Goal: Information Seeking & Learning: Check status

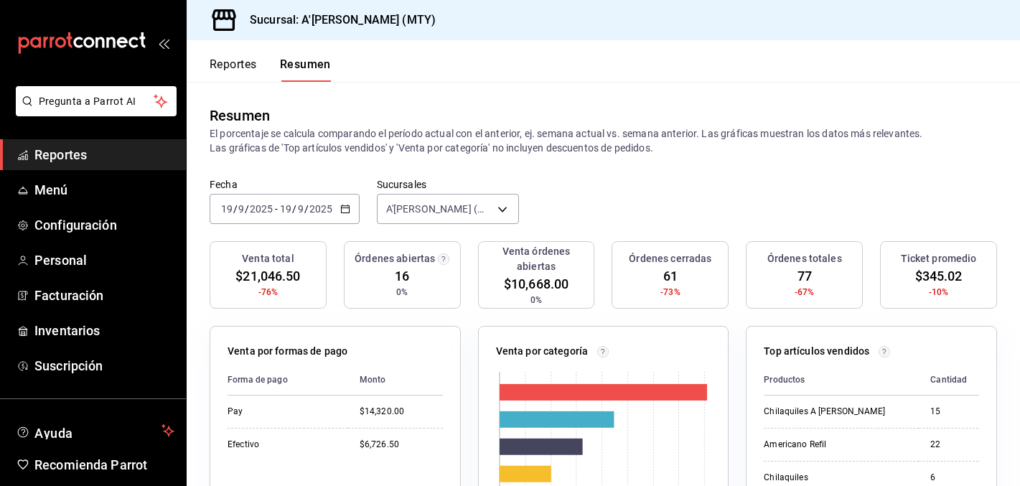
click at [120, 149] on span "Reportes" at bounding box center [104, 154] width 140 height 19
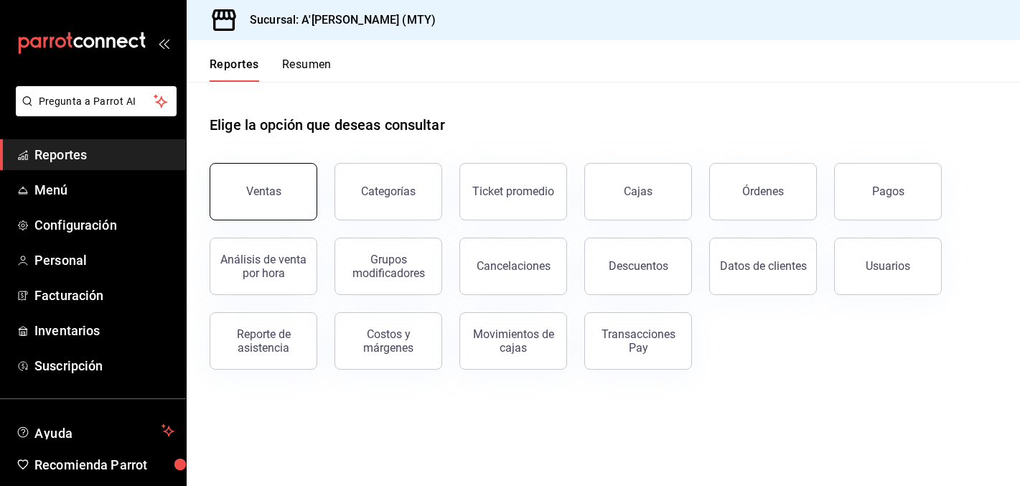
click at [282, 182] on button "Ventas" at bounding box center [264, 191] width 108 height 57
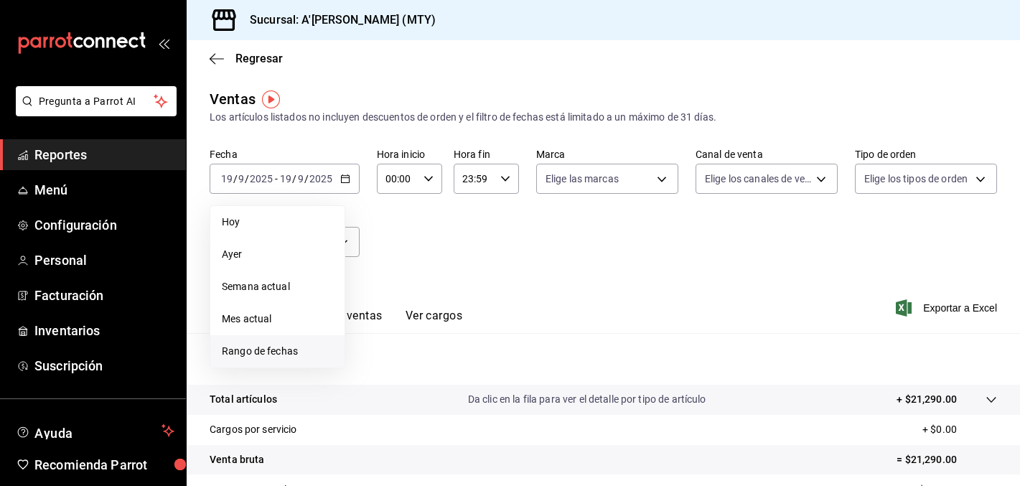
click at [263, 352] on span "Rango de fechas" at bounding box center [277, 351] width 111 height 15
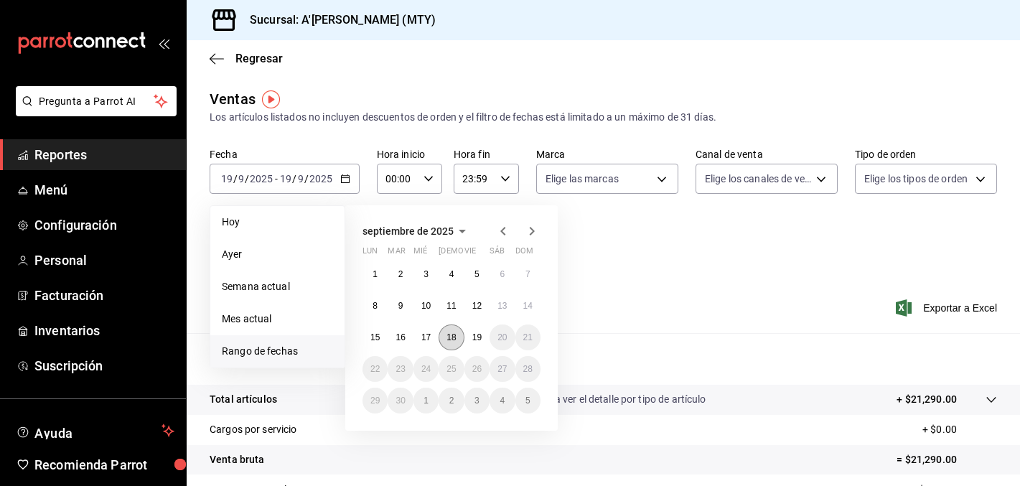
click at [454, 345] on button "18" at bounding box center [451, 337] width 25 height 26
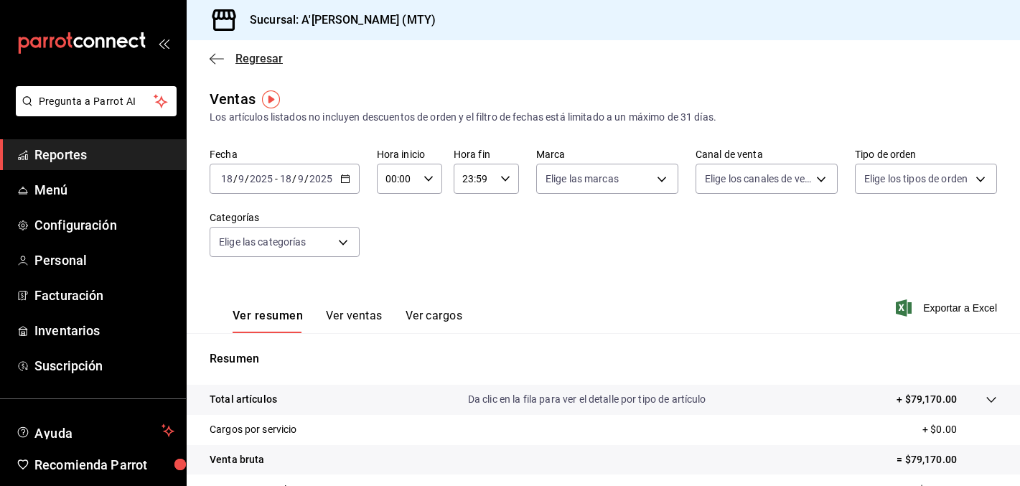
click at [213, 55] on icon "button" at bounding box center [213, 58] width 6 height 11
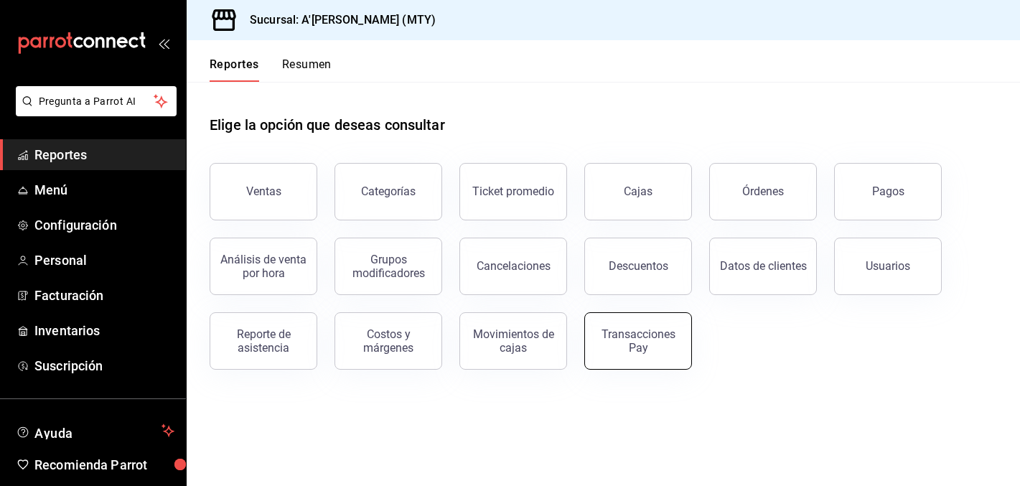
click at [639, 337] on div "Transacciones Pay" at bounding box center [638, 340] width 89 height 27
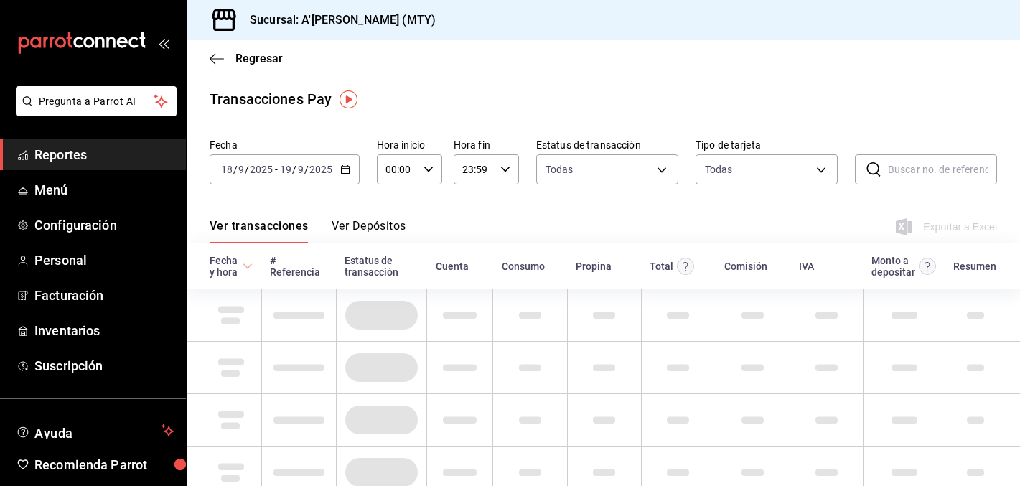
click at [347, 169] on icon "button" at bounding box center [345, 169] width 10 height 10
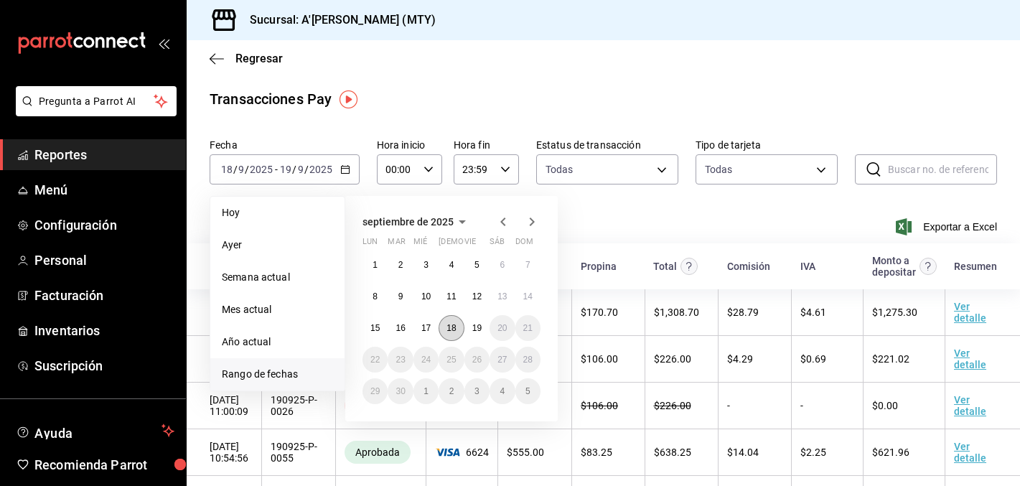
click at [454, 335] on button "18" at bounding box center [451, 328] width 25 height 26
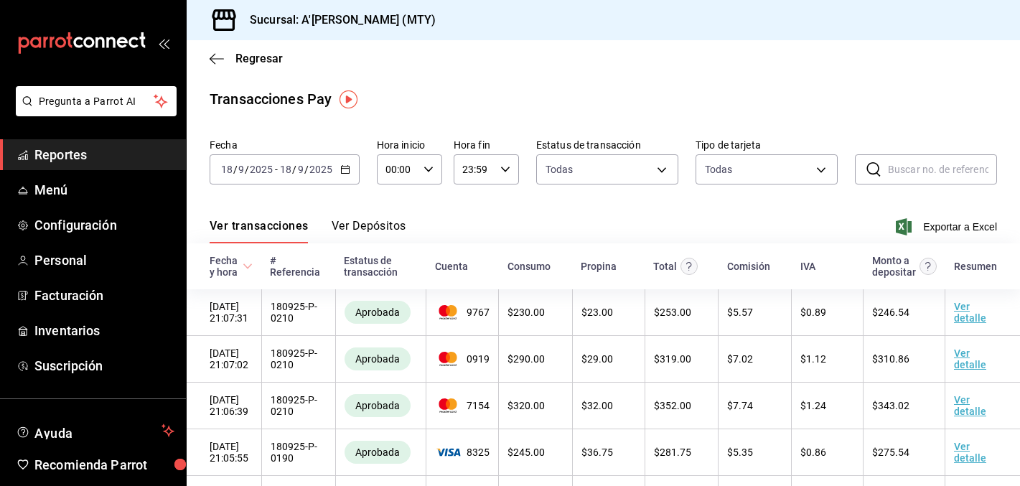
click at [390, 227] on button "Ver Depósitos" at bounding box center [369, 231] width 75 height 24
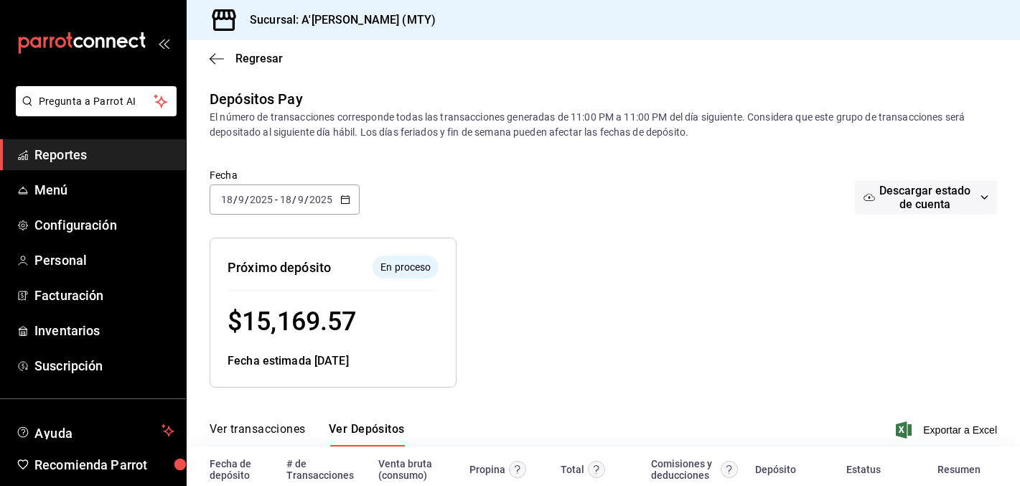
scroll to position [76, 0]
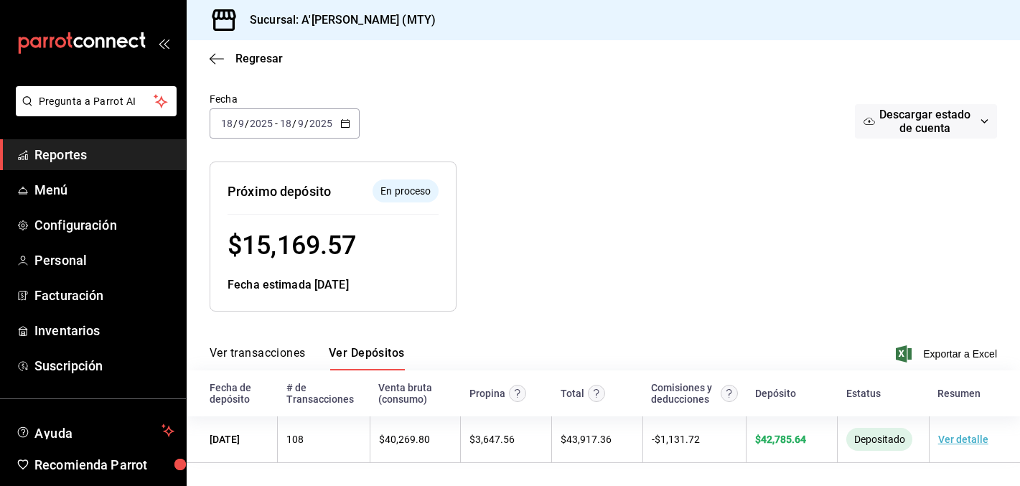
click at [352, 128] on div "[DATE] [DATE] - [DATE] [DATE]" at bounding box center [285, 123] width 150 height 30
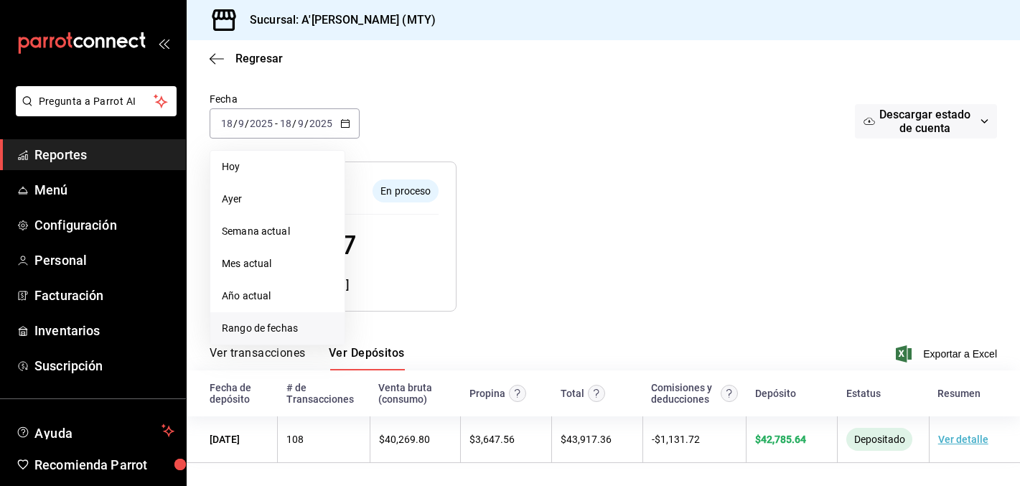
click at [271, 324] on span "Rango de fechas" at bounding box center [277, 328] width 111 height 15
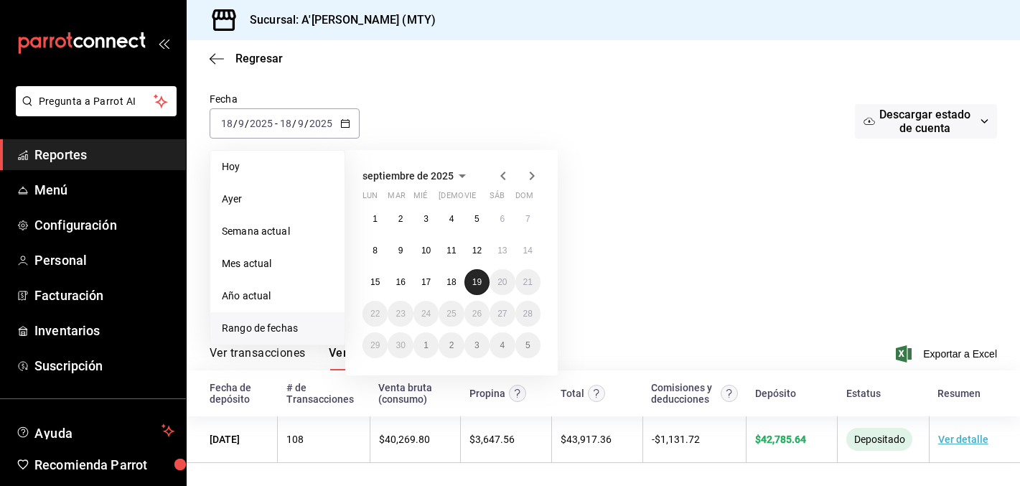
click at [474, 281] on abbr "19" at bounding box center [476, 282] width 9 height 10
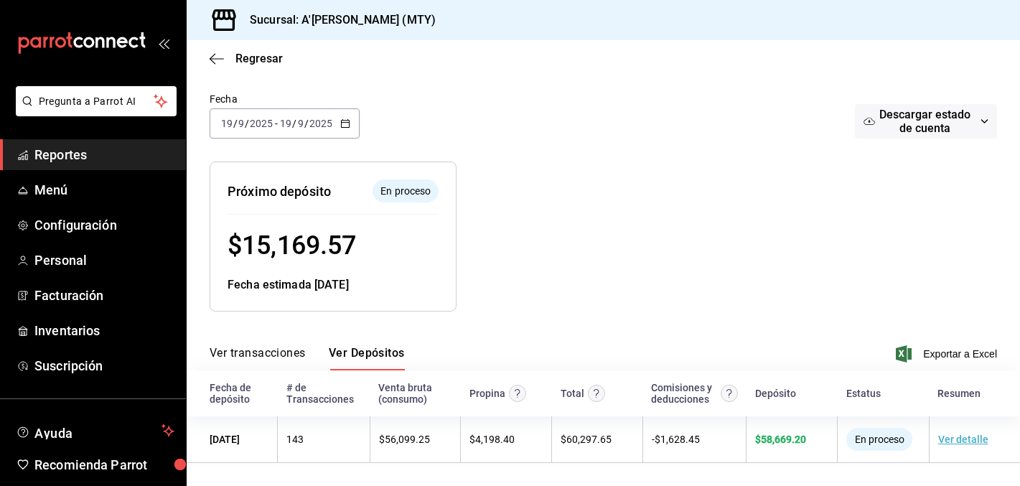
click at [274, 355] on button "Ver transacciones" at bounding box center [258, 358] width 96 height 24
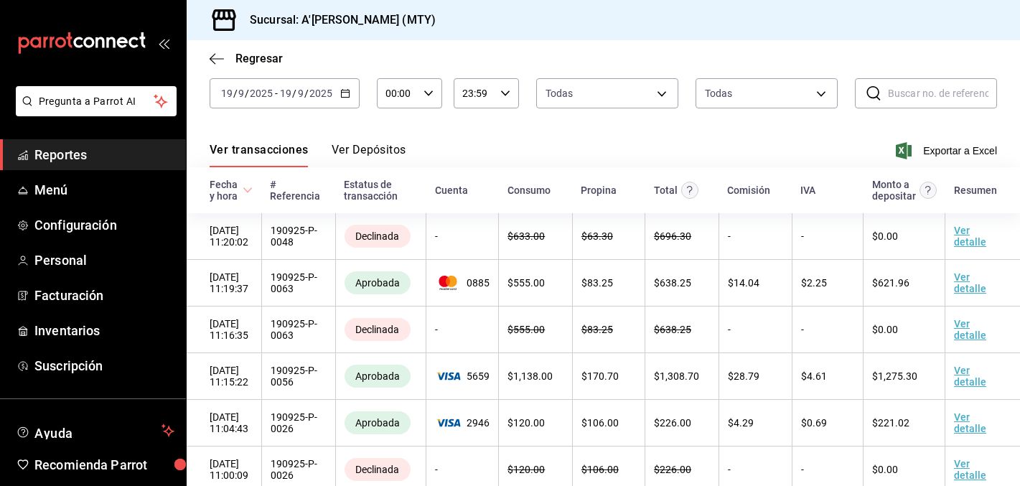
click at [365, 144] on button "Ver Depósitos" at bounding box center [369, 155] width 75 height 24
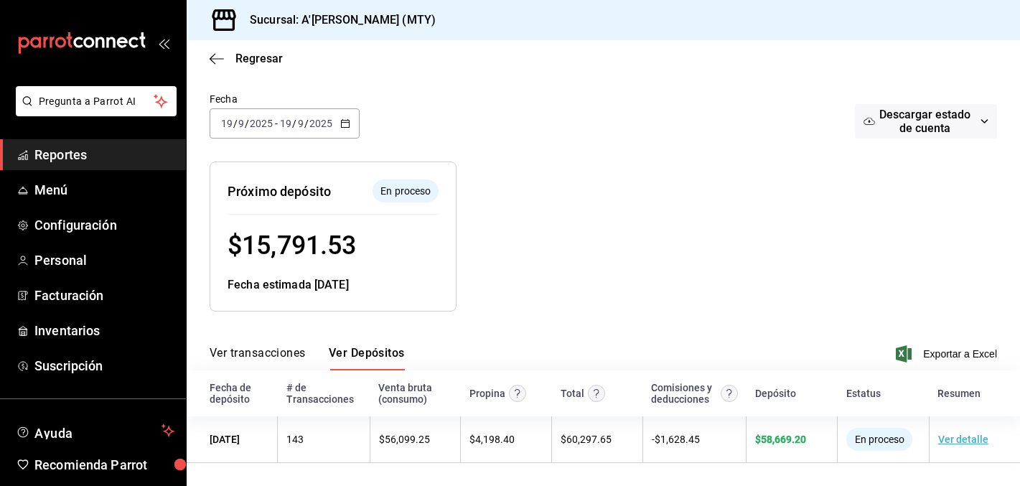
scroll to position [76, 0]
click at [276, 356] on button "Ver transacciones" at bounding box center [258, 358] width 96 height 24
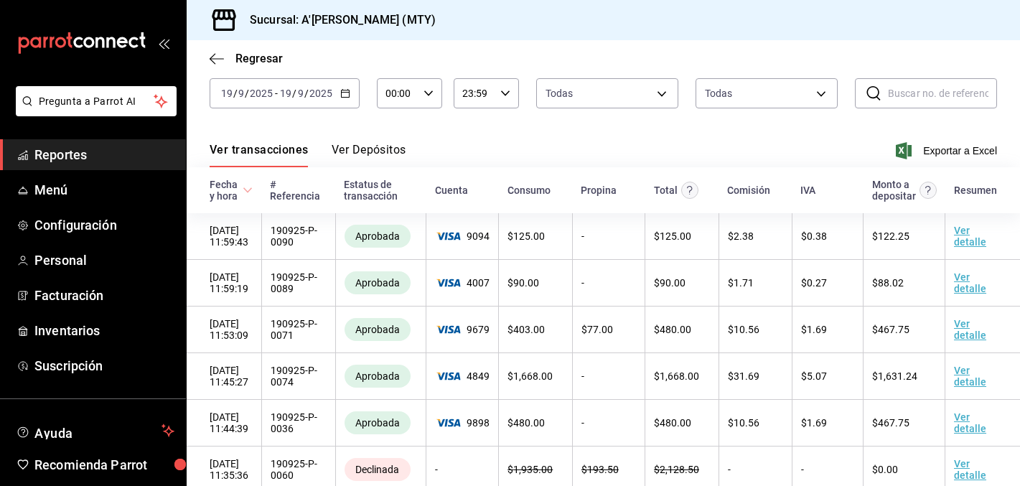
click at [382, 149] on button "Ver Depósitos" at bounding box center [369, 155] width 75 height 24
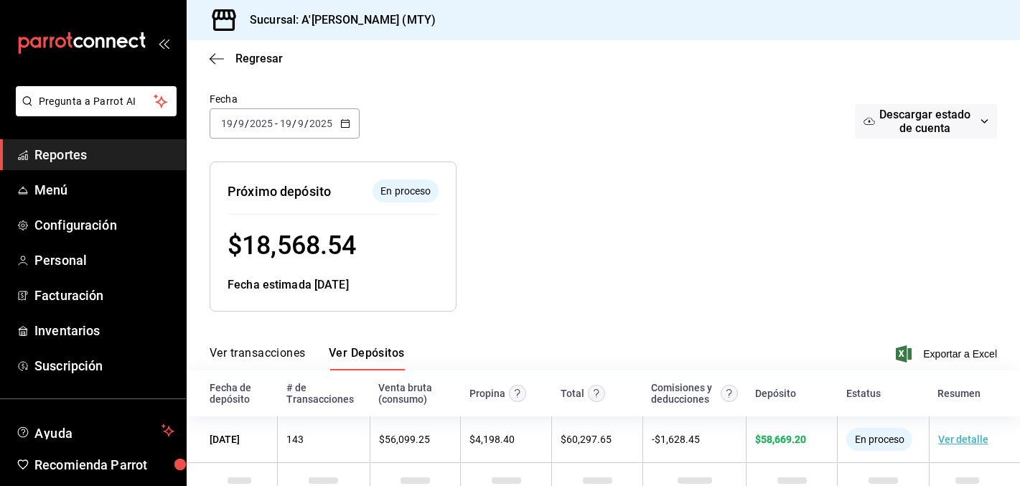
scroll to position [76, 0]
click at [264, 355] on button "Ver transacciones" at bounding box center [258, 358] width 96 height 24
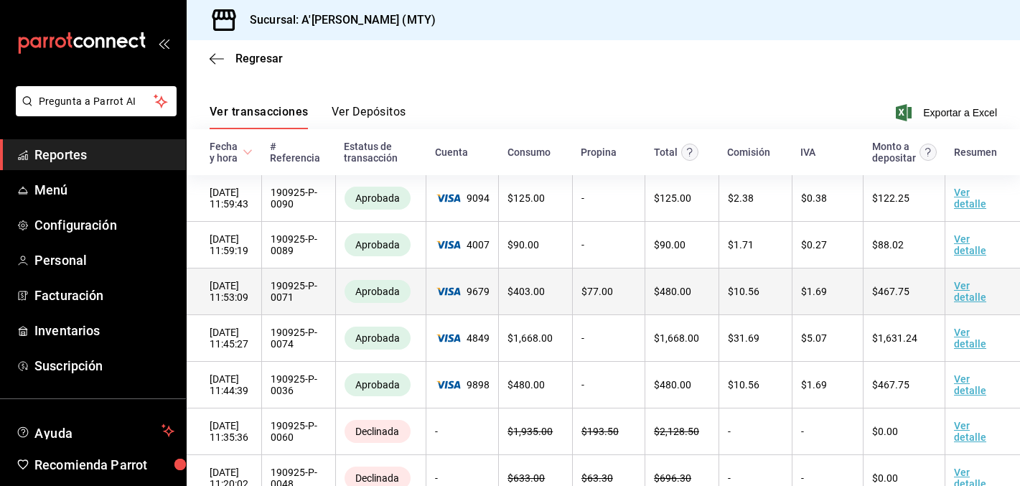
scroll to position [117, 0]
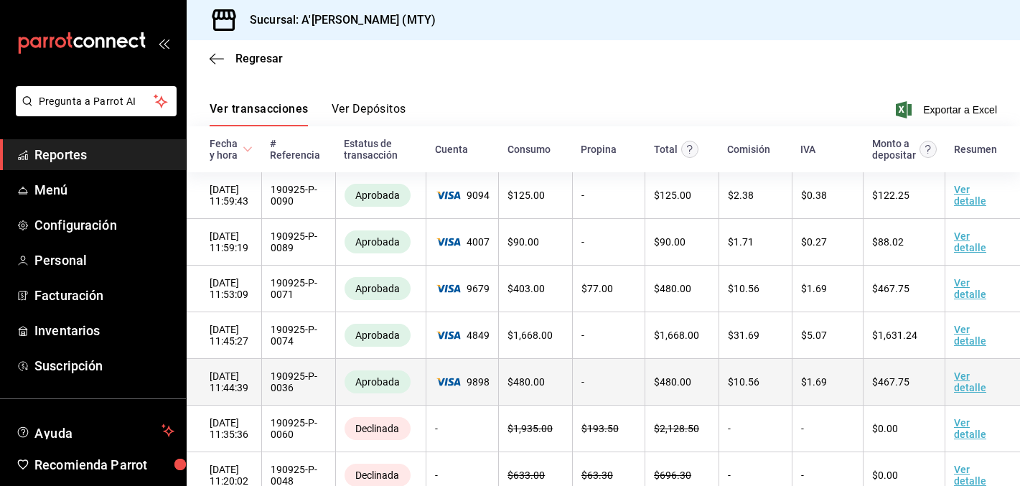
click at [966, 385] on link "Ver detalle" at bounding box center [970, 381] width 32 height 23
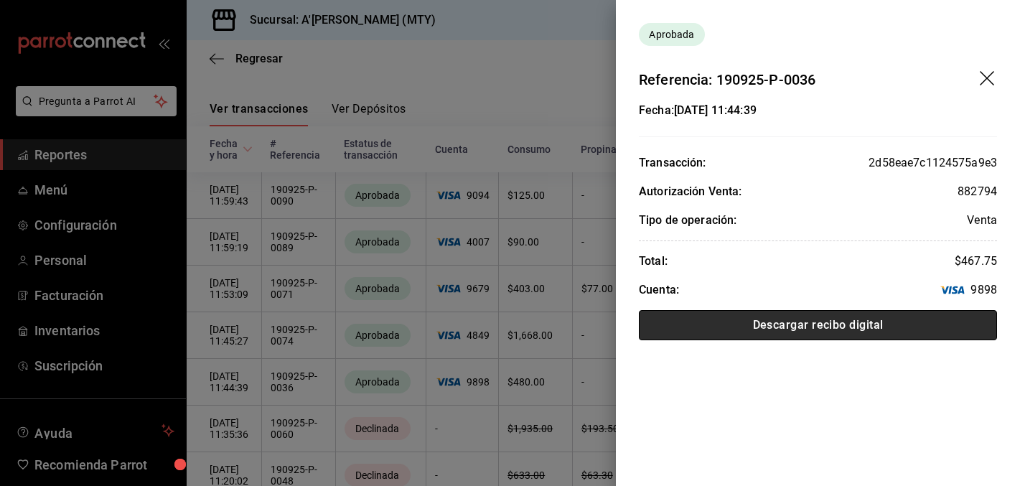
click at [828, 327] on button "Descargar recibo digital" at bounding box center [818, 325] width 358 height 30
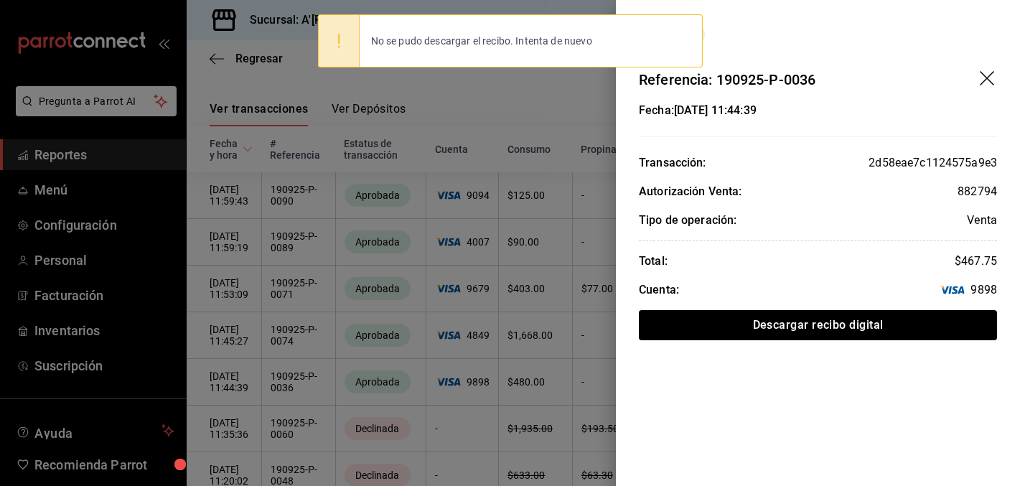
click at [485, 273] on div at bounding box center [510, 243] width 1020 height 486
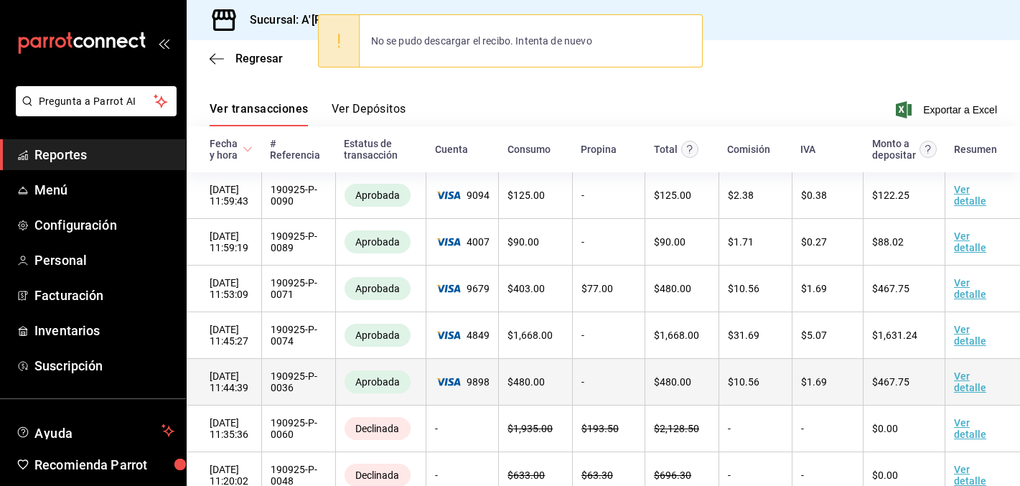
click at [683, 380] on span "$ 480.00" at bounding box center [672, 381] width 37 height 11
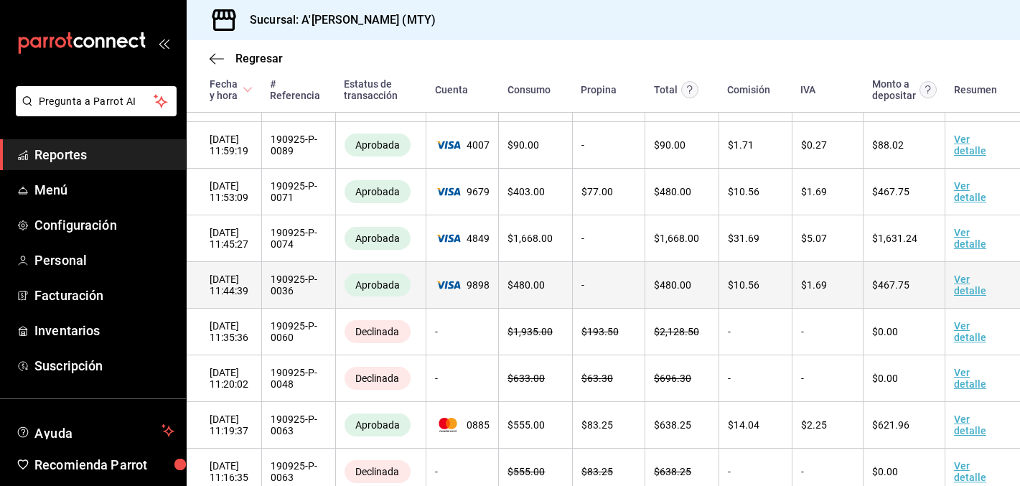
scroll to position [279, 0]
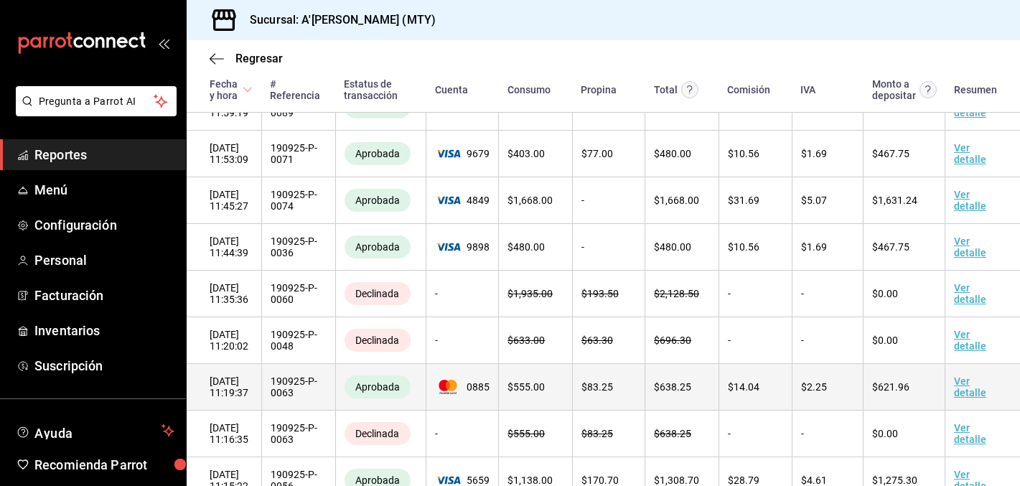
click at [973, 393] on link "Ver detalle" at bounding box center [970, 386] width 32 height 23
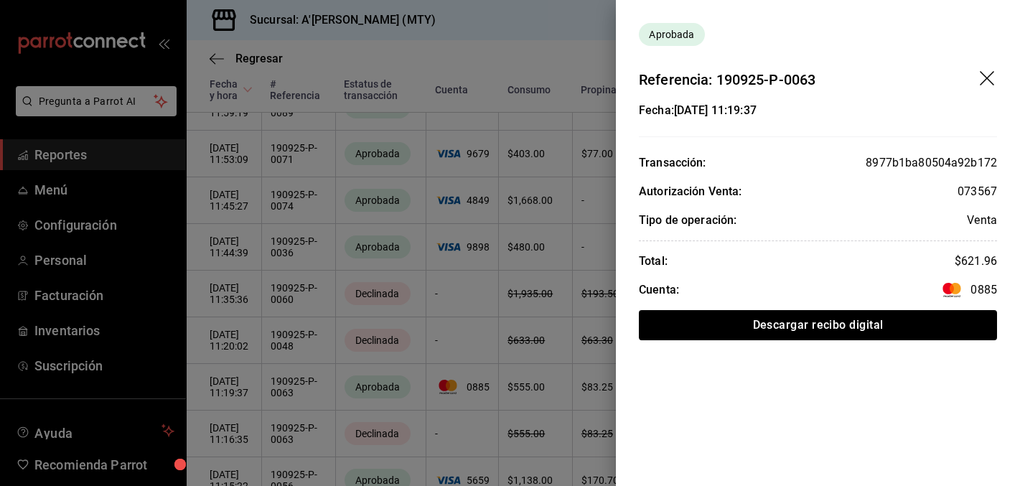
click at [983, 89] on header "Referencia: 190925-P-0063" at bounding box center [818, 68] width 404 height 45
click at [989, 73] on icon "drag" at bounding box center [988, 79] width 17 height 17
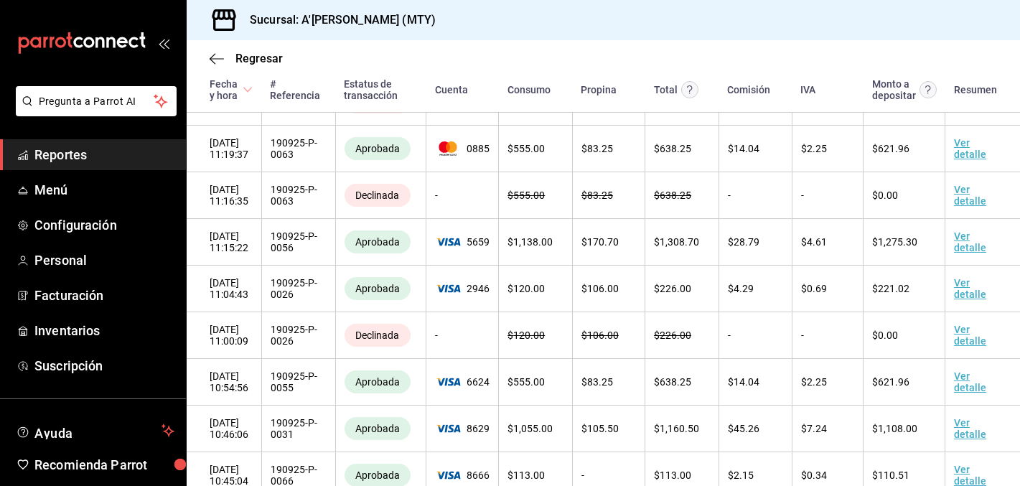
scroll to position [527, 0]
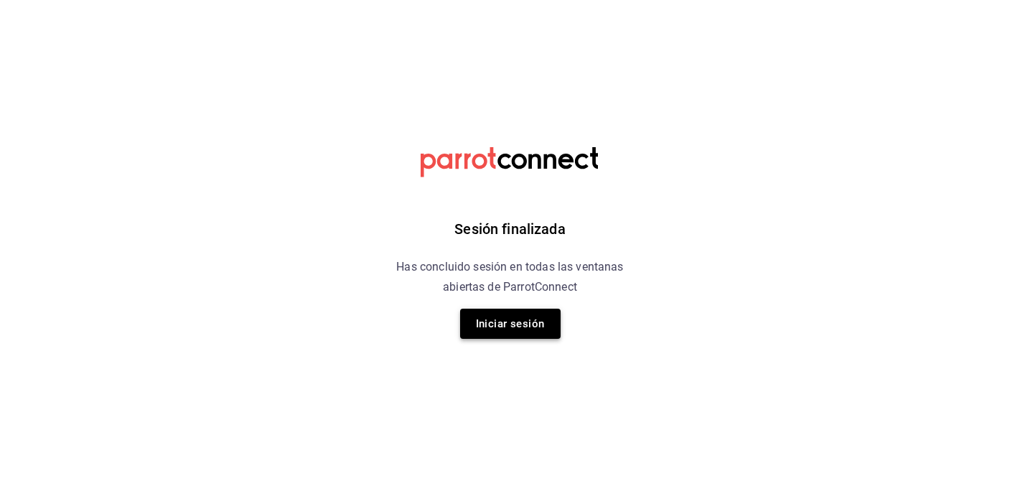
click at [538, 326] on button "Iniciar sesión" at bounding box center [510, 324] width 100 height 30
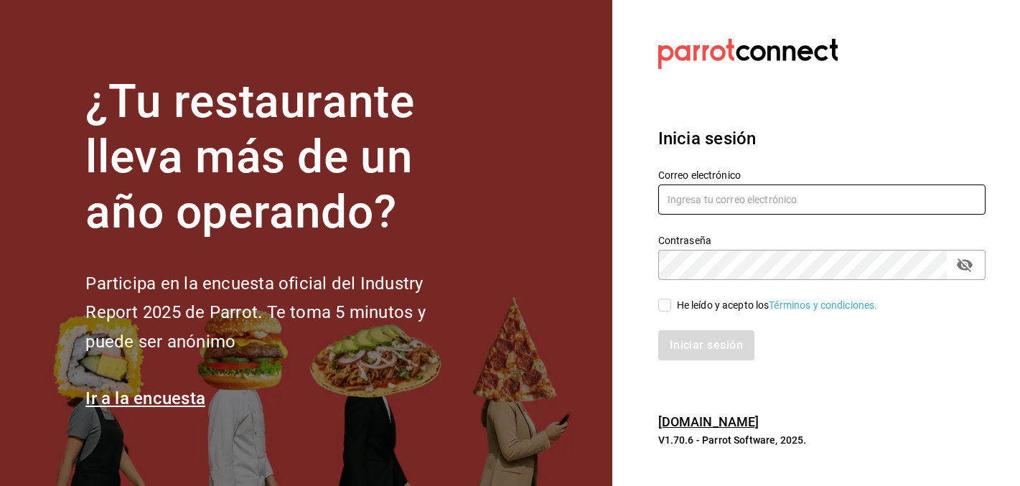
click at [722, 199] on input "text" at bounding box center [821, 199] width 327 height 30
type input "a"
type input "[PERSON_NAME][EMAIL_ADDRESS][DOMAIN_NAME]"
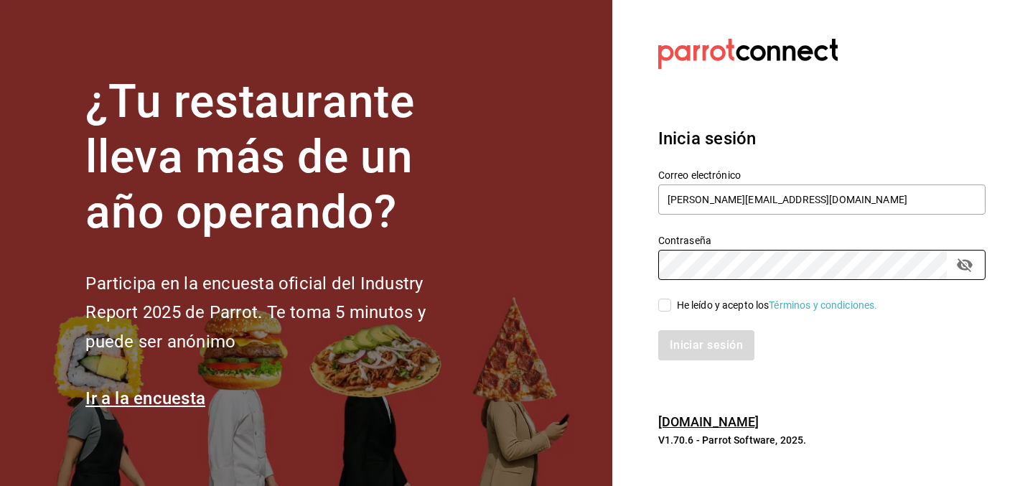
click at [683, 301] on div "He leído y acepto los Términos y condiciones." at bounding box center [777, 305] width 201 height 15
click at [671, 301] on input "He leído y acepto los Términos y condiciones." at bounding box center [664, 305] width 13 height 13
checkbox input "true"
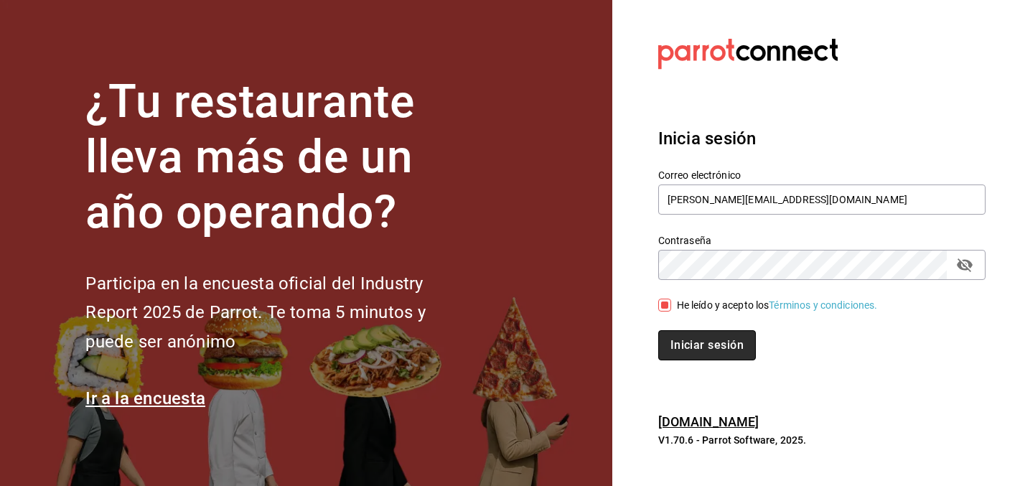
click at [685, 345] on button "Iniciar sesión" at bounding box center [707, 345] width 98 height 30
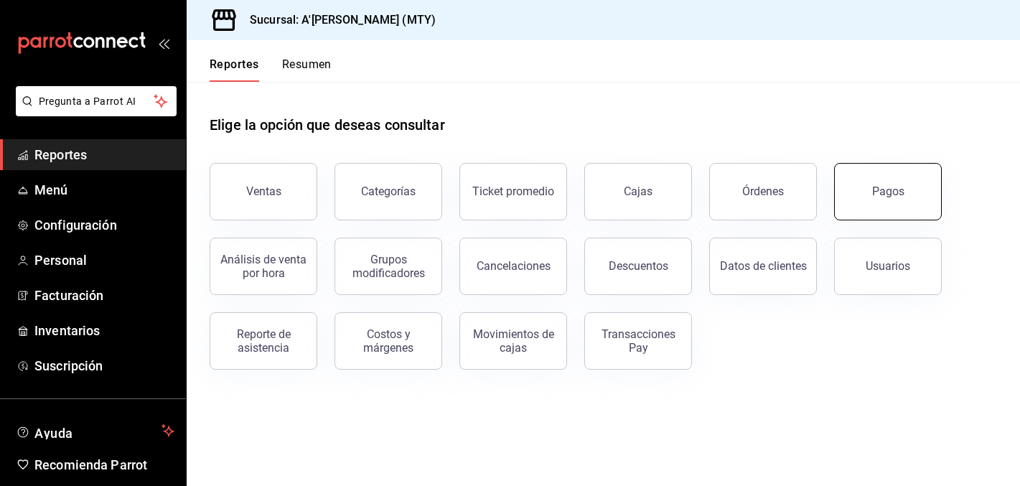
click at [864, 192] on button "Pagos" at bounding box center [888, 191] width 108 height 57
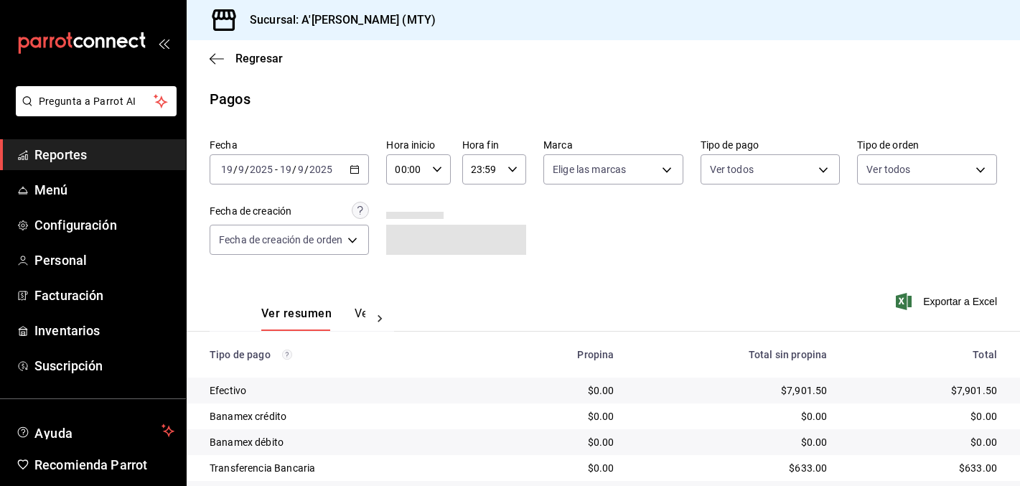
click at [83, 156] on span "Reportes" at bounding box center [104, 154] width 140 height 19
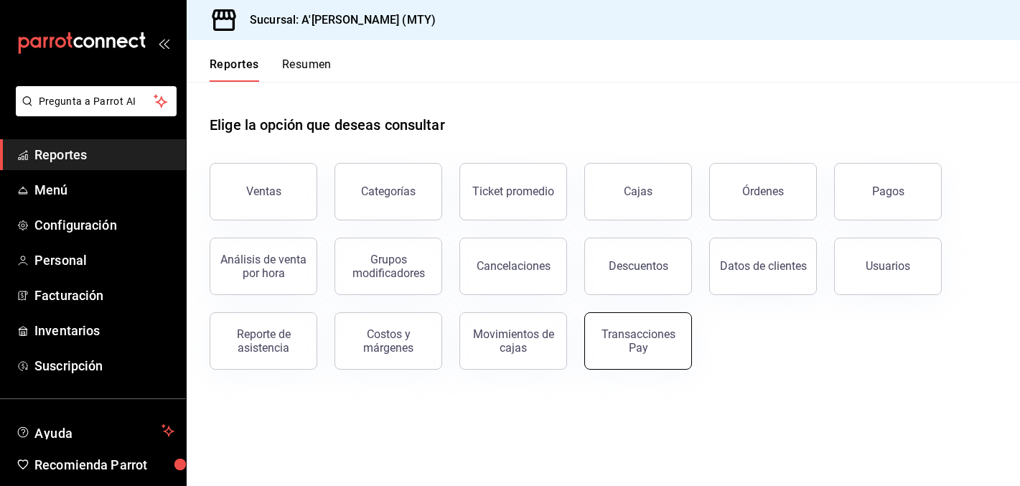
click at [651, 356] on button "Transacciones Pay" at bounding box center [638, 340] width 108 height 57
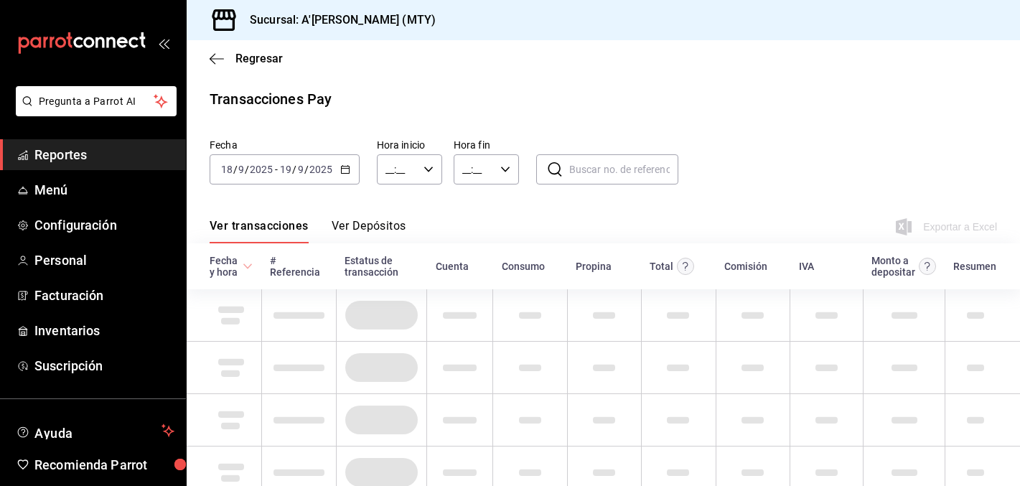
type input "00:00"
type input "23:59"
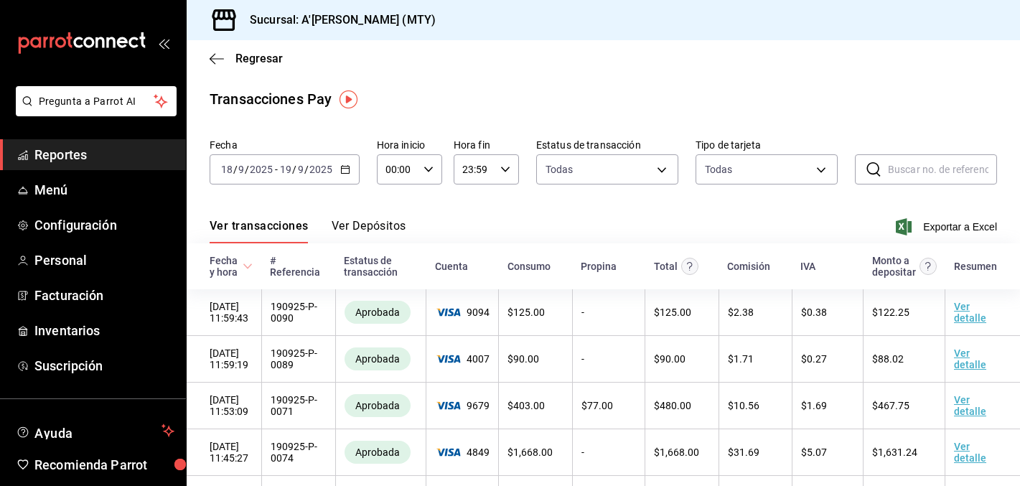
click at [387, 228] on button "Ver Depósitos" at bounding box center [369, 231] width 75 height 24
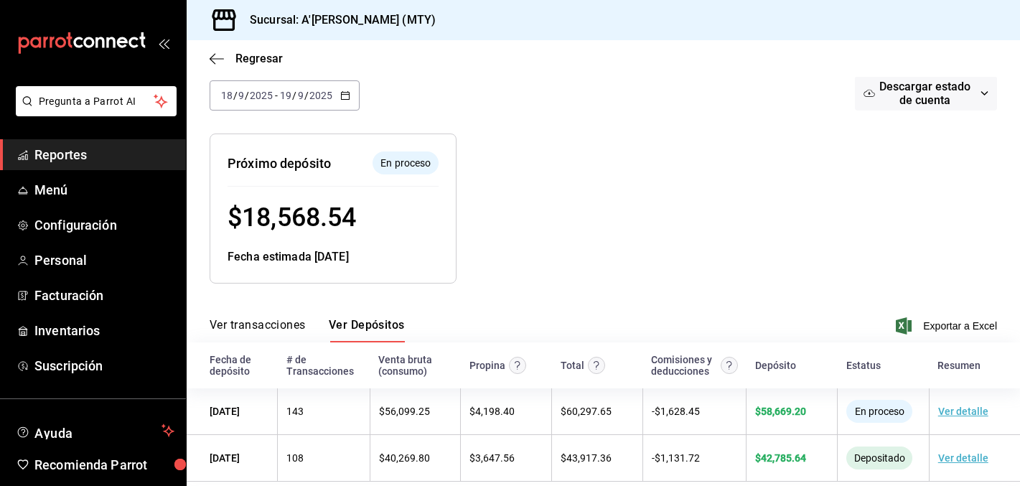
scroll to position [123, 0]
